Goal: Task Accomplishment & Management: Use online tool/utility

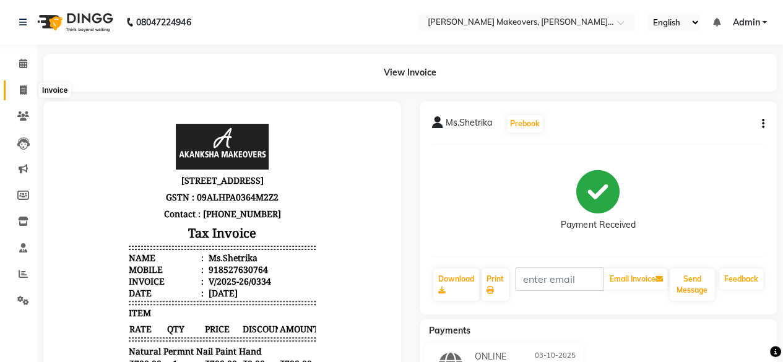
click at [25, 93] on icon at bounding box center [23, 89] width 7 height 9
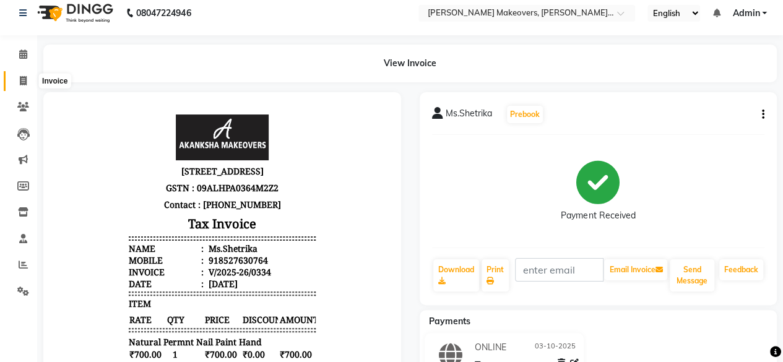
select select "service"
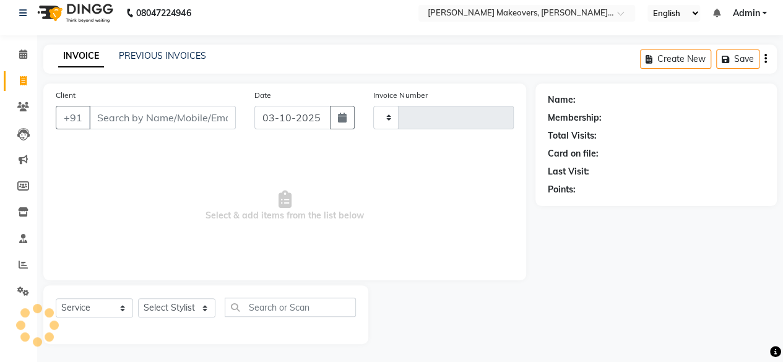
type input "0335"
select select "3533"
select select "P"
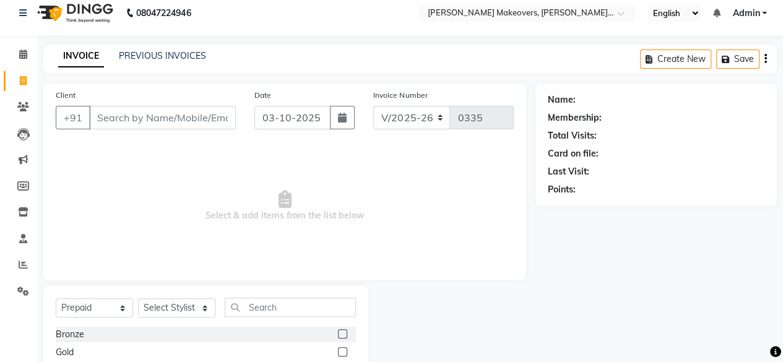
click at [110, 113] on input "Client" at bounding box center [162, 118] width 147 height 24
click at [110, 116] on input "Client" at bounding box center [162, 118] width 147 height 24
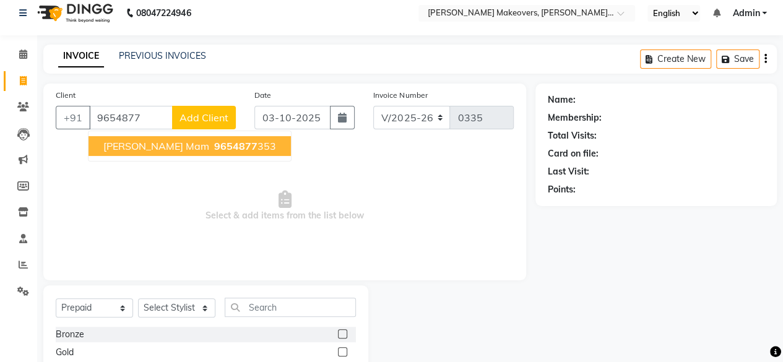
click at [156, 145] on button "[PERSON_NAME] mam 9654877 353" at bounding box center [190, 146] width 202 height 20
type input "9654877353"
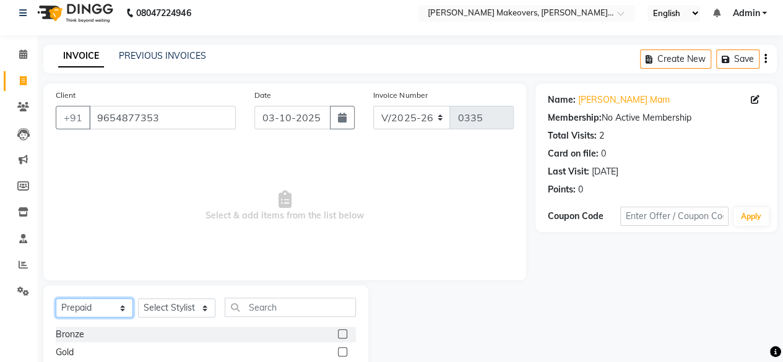
click at [85, 306] on select "Select Service Product Membership Package Voucher Prepaid Gift Card" at bounding box center [94, 307] width 77 height 19
select select "service"
click at [56, 298] on select "Select Service Product Membership Package Voucher Prepaid Gift Card" at bounding box center [94, 307] width 77 height 19
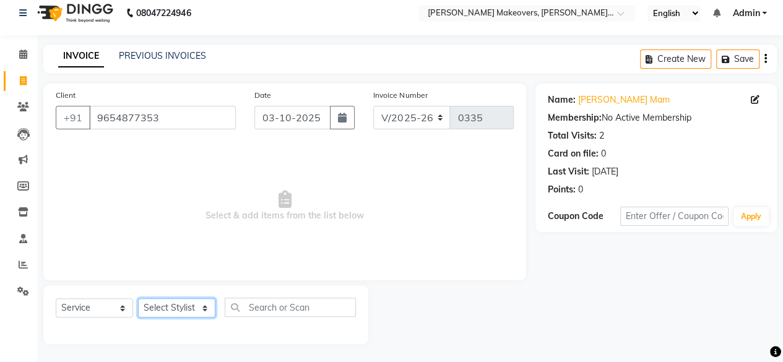
click at [162, 312] on select "Select Stylist [PERSON_NAME] makeovers Anuj CHINTU gaurav [PERSON_NAME] [PERSON…" at bounding box center [176, 307] width 77 height 19
select select "53596"
click at [138, 298] on select "Select Stylist [PERSON_NAME] makeovers Anuj CHINTU gaurav [PERSON_NAME] [PERSON…" at bounding box center [176, 307] width 77 height 19
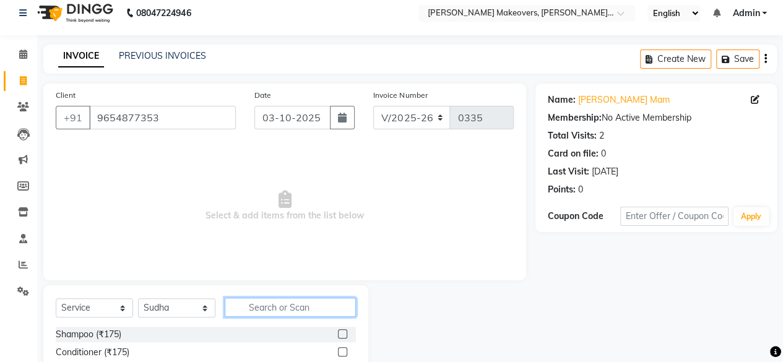
click at [286, 302] on input "text" at bounding box center [290, 307] width 131 height 19
type input "acr"
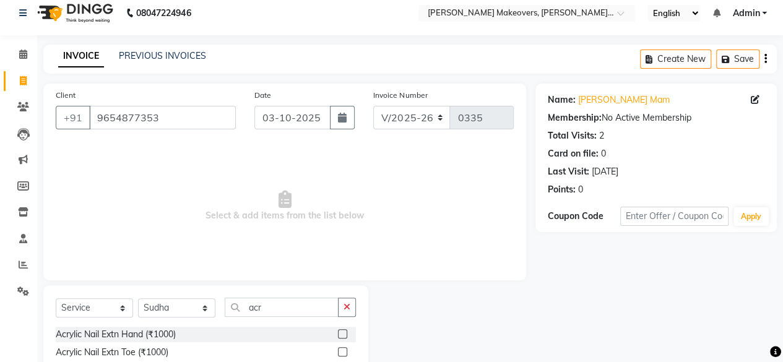
click at [342, 332] on label at bounding box center [342, 333] width 9 height 9
click at [342, 332] on input "checkbox" at bounding box center [342, 335] width 8 height 8
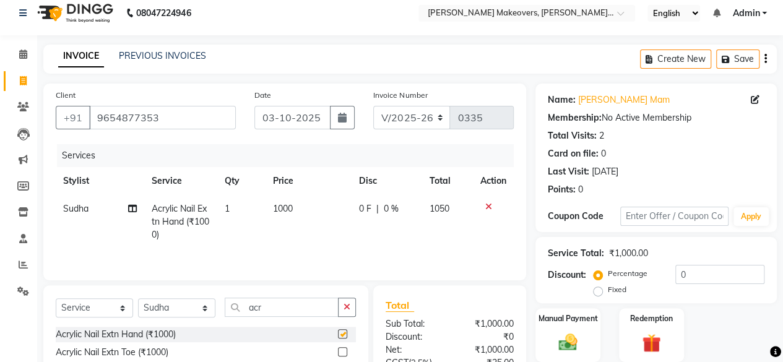
checkbox input "false"
click at [296, 204] on td "1000" at bounding box center [309, 222] width 86 height 54
select select "53596"
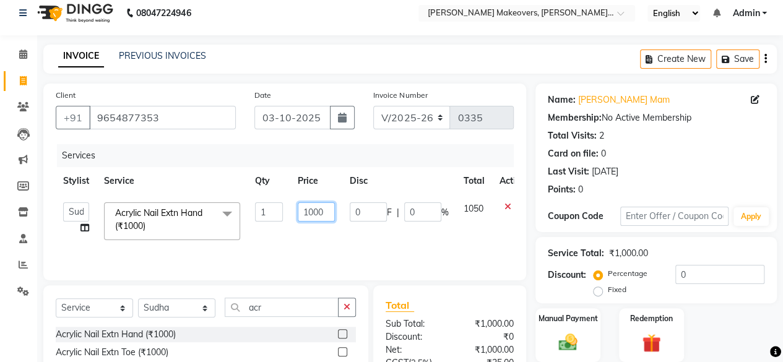
click at [331, 215] on input "1000" at bounding box center [316, 211] width 37 height 19
type input "1"
type input "2500"
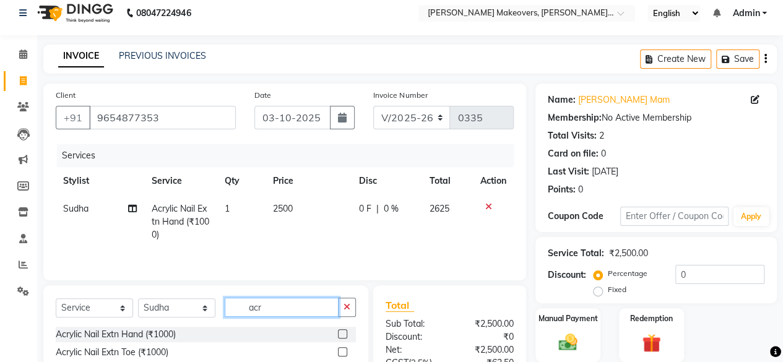
click at [269, 313] on input "acr" at bounding box center [282, 307] width 114 height 19
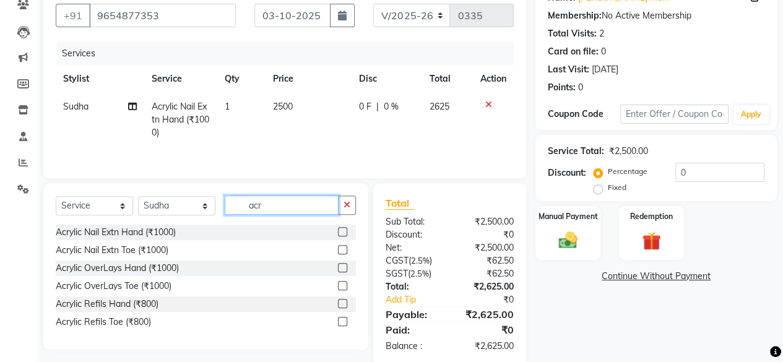
scroll to position [132, 0]
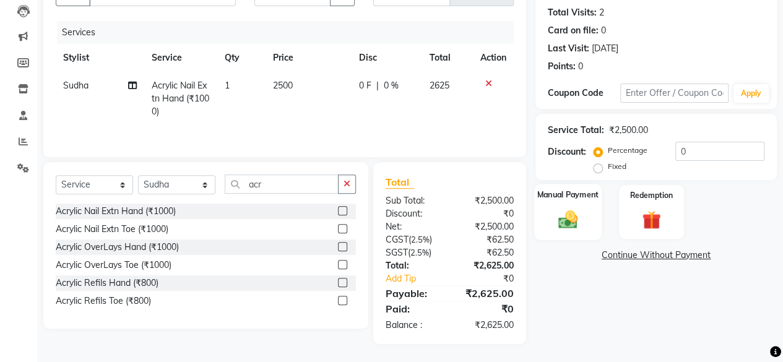
click at [576, 197] on label "Manual Payment" at bounding box center [568, 195] width 62 height 12
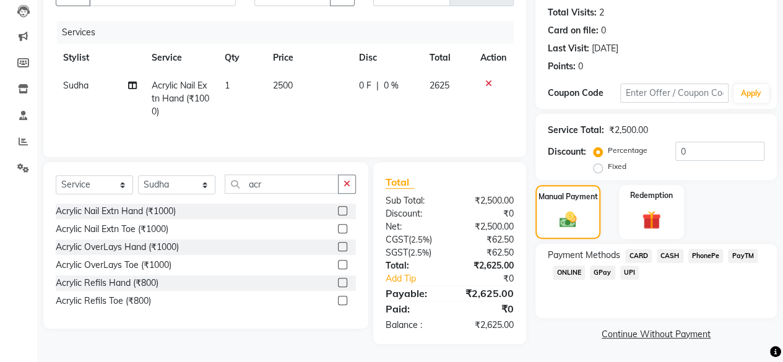
click at [639, 253] on span "CARD" at bounding box center [638, 256] width 27 height 14
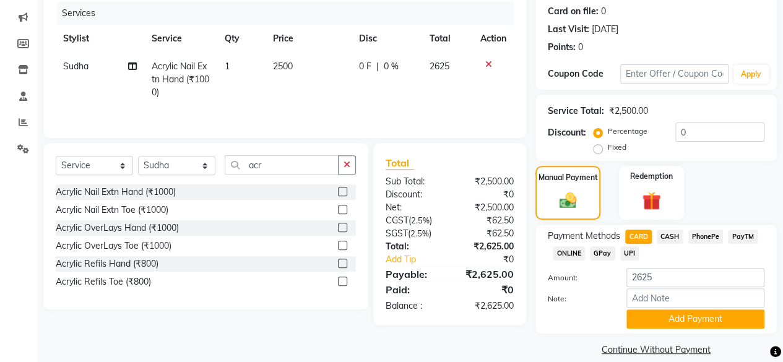
scroll to position [166, 0]
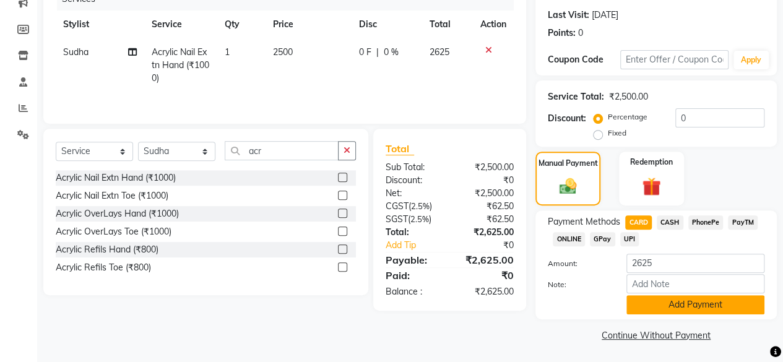
click at [707, 302] on button "Add Payment" at bounding box center [696, 304] width 138 height 19
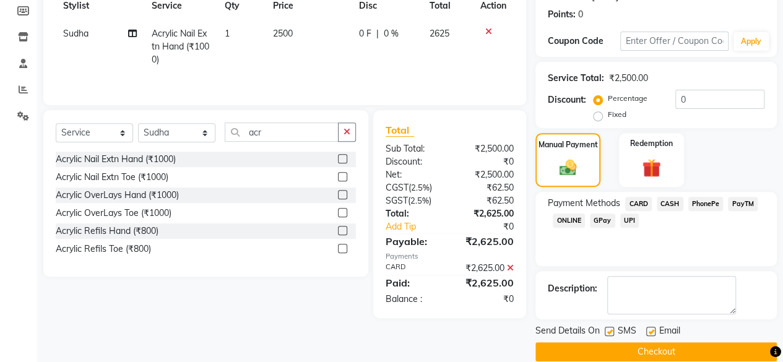
scroll to position [201, 0]
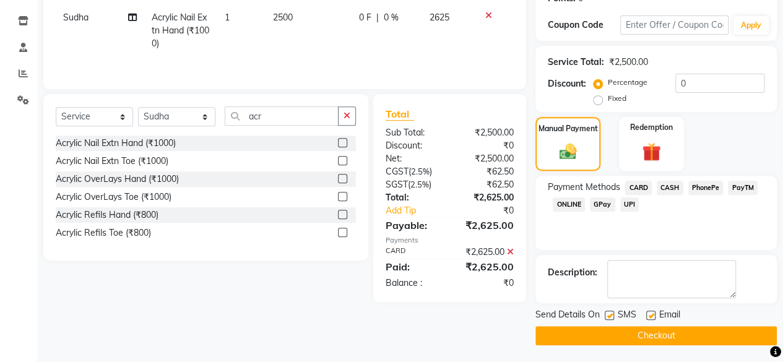
click at [681, 337] on button "Checkout" at bounding box center [656, 335] width 241 height 19
